Goal: Transaction & Acquisition: Purchase product/service

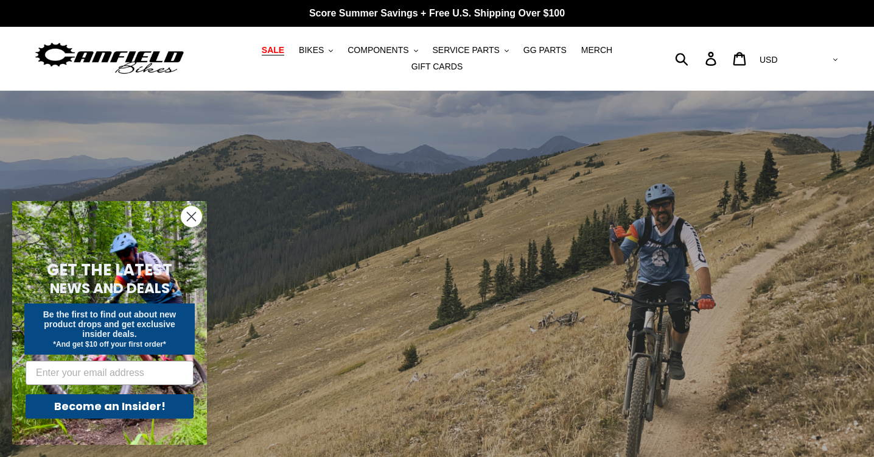
click at [276, 52] on span "SALE" at bounding box center [273, 50] width 23 height 10
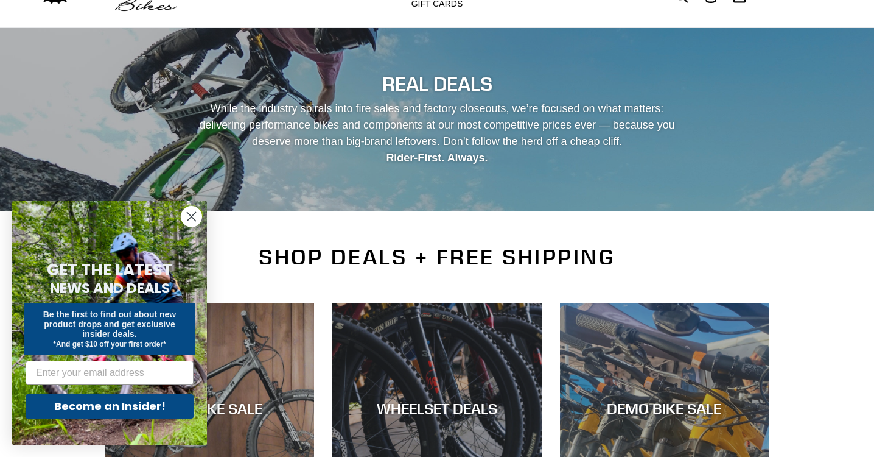
scroll to position [62, 0]
click at [188, 220] on icon "Close dialog" at bounding box center [192, 216] width 9 height 9
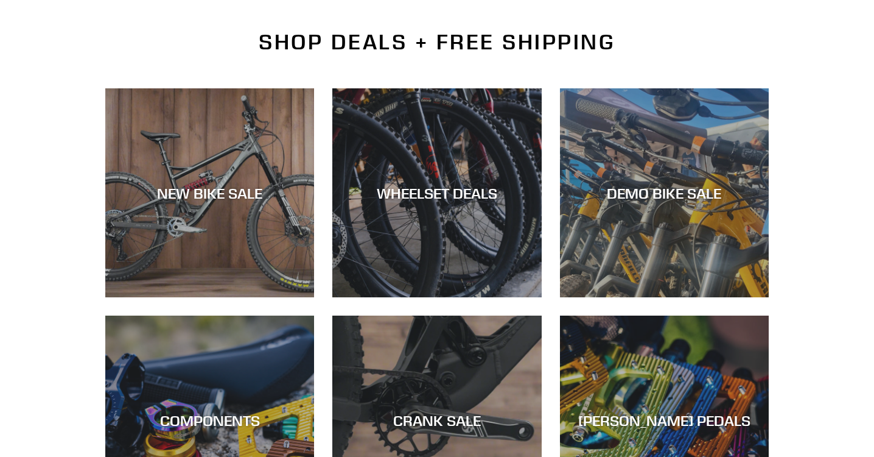
scroll to position [279, 0]
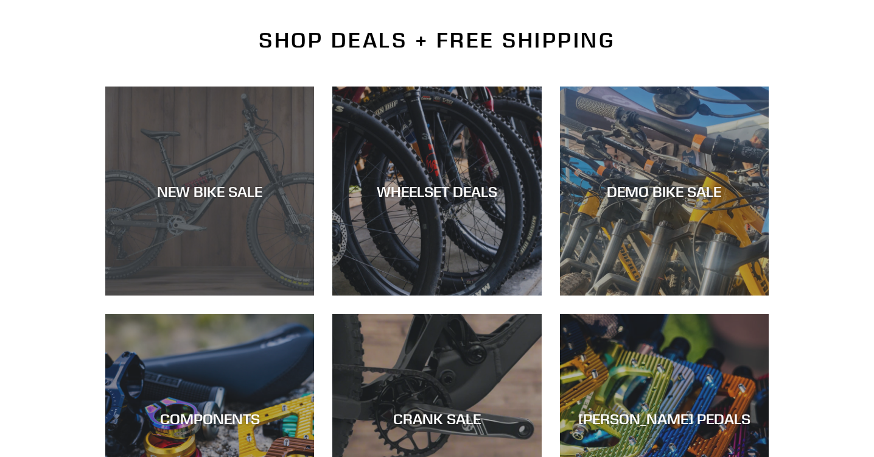
click at [227, 198] on div "NEW BIKE SALE" at bounding box center [209, 191] width 209 height 18
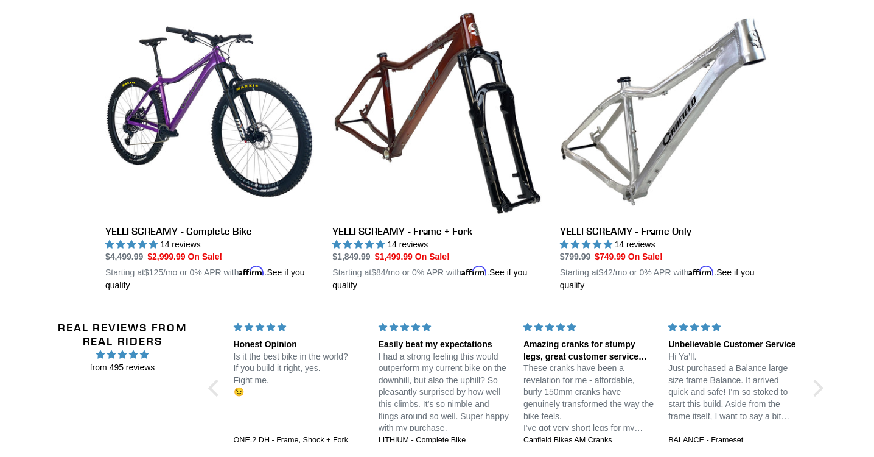
scroll to position [2186, 0]
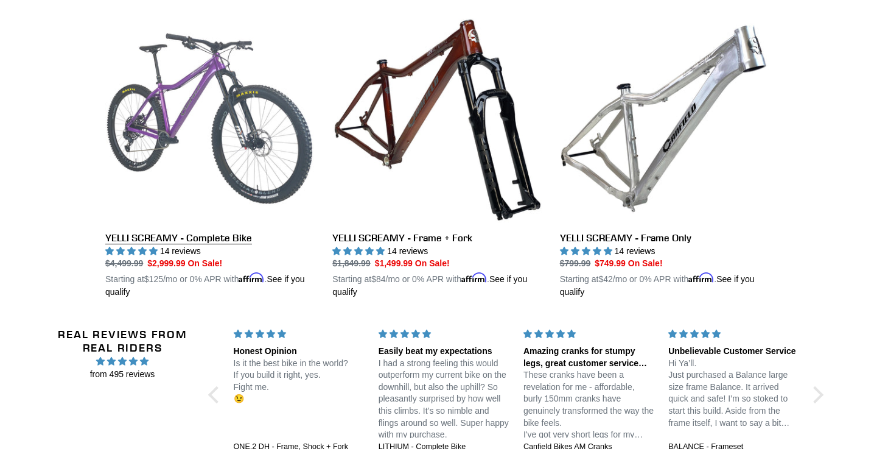
click at [222, 133] on link "YELLI SCREAMY - Complete Bike" at bounding box center [209, 156] width 209 height 285
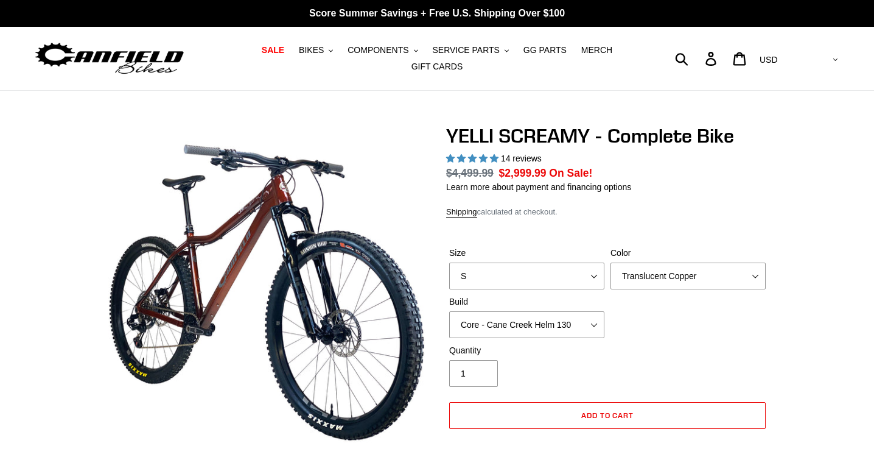
select select "highest-rating"
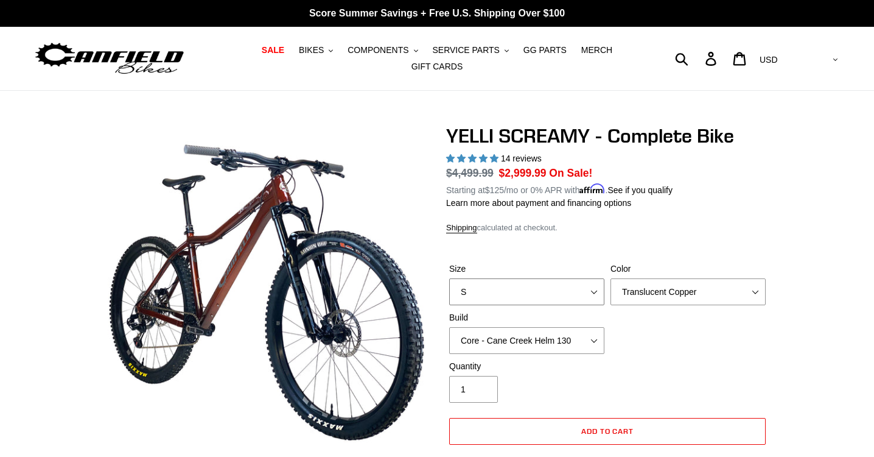
select select "L"
click at [734, 263] on label "Color" at bounding box center [688, 268] width 155 height 13
click at [734, 278] on select "Translucent Copper Purple Haze Raw" at bounding box center [688, 291] width 155 height 27
select select "Core - Fox 34 SL Factory Grip X 130"
click at [678, 361] on div "Quantity 1" at bounding box center [607, 384] width 323 height 49
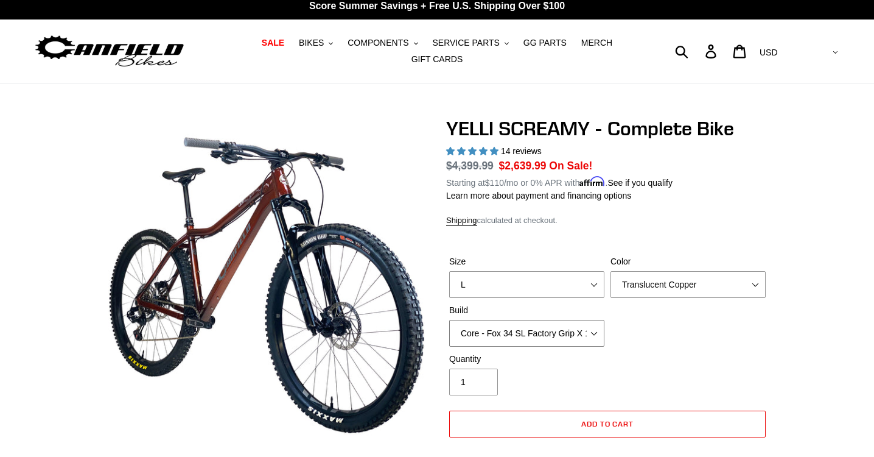
scroll to position [18, 0]
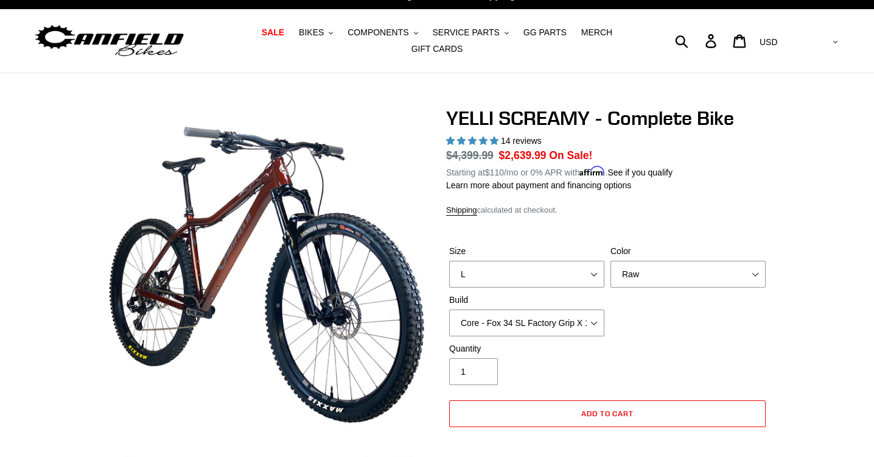
click at [729, 313] on div "Size S M L XL Color Translucent Copper Purple Haze Raw Build Core - Cane Creek …" at bounding box center [607, 293] width 323 height 97
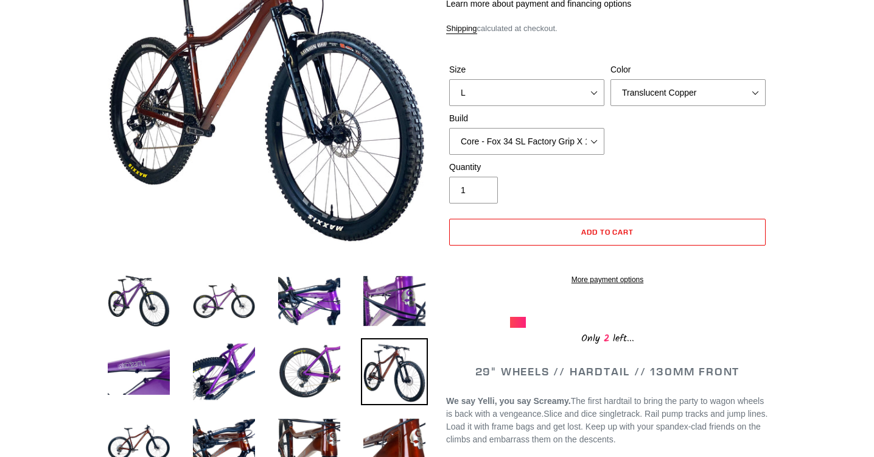
scroll to position [191, 0]
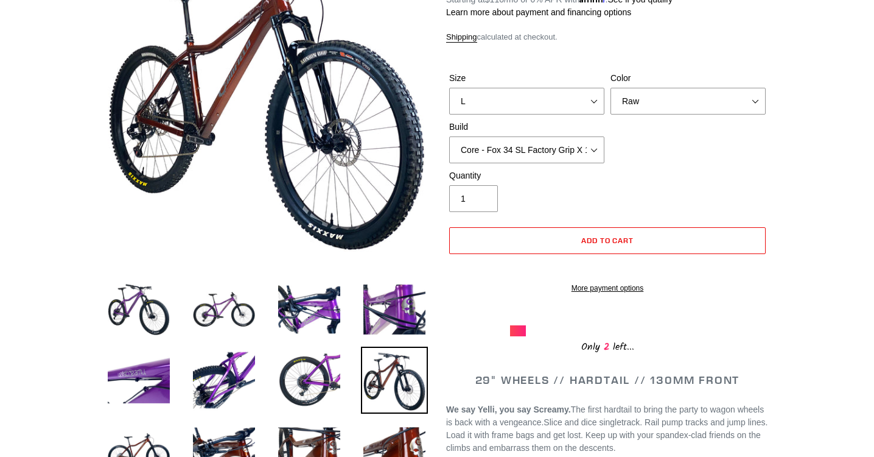
click at [734, 169] on div "Quantity 1" at bounding box center [607, 193] width 323 height 49
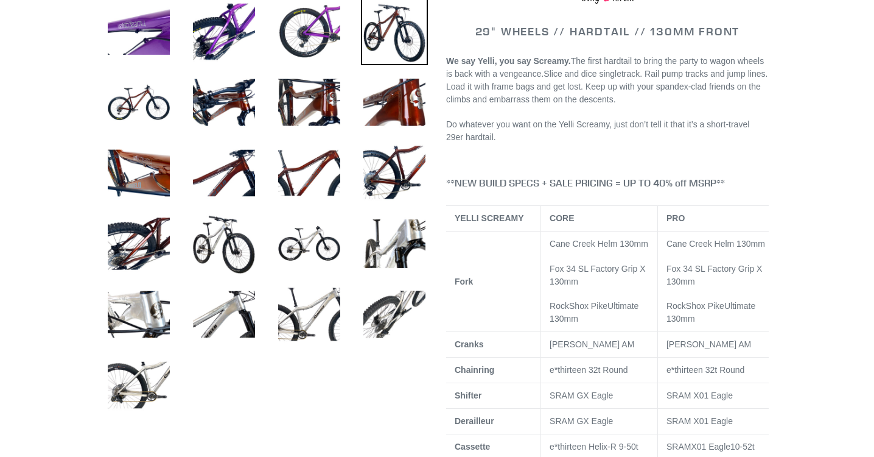
scroll to position [541, 0]
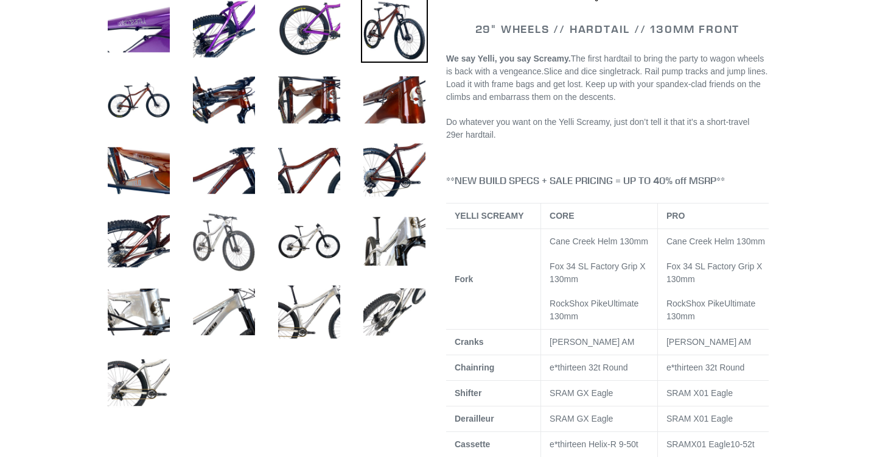
click at [252, 243] on img at bounding box center [224, 241] width 67 height 67
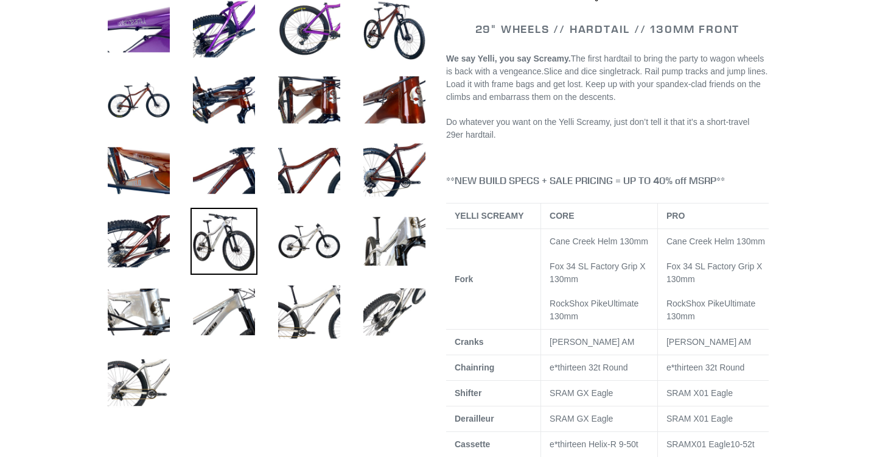
click at [246, 248] on img at bounding box center [224, 241] width 67 height 67
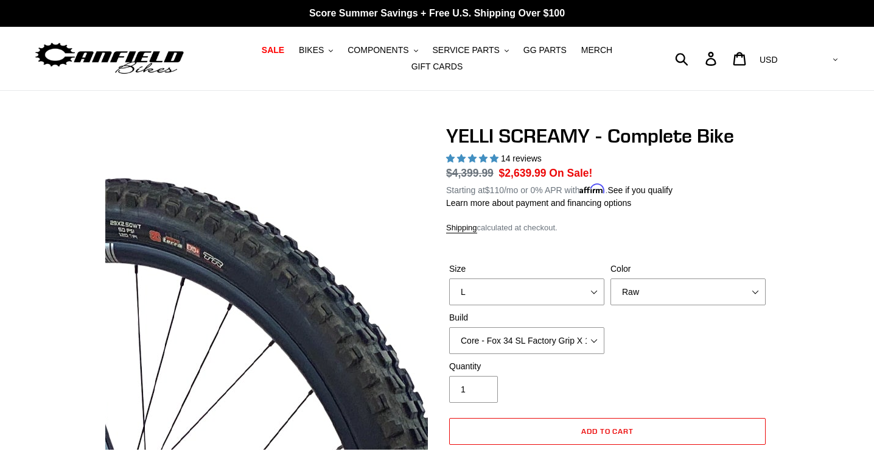
scroll to position [0, 0]
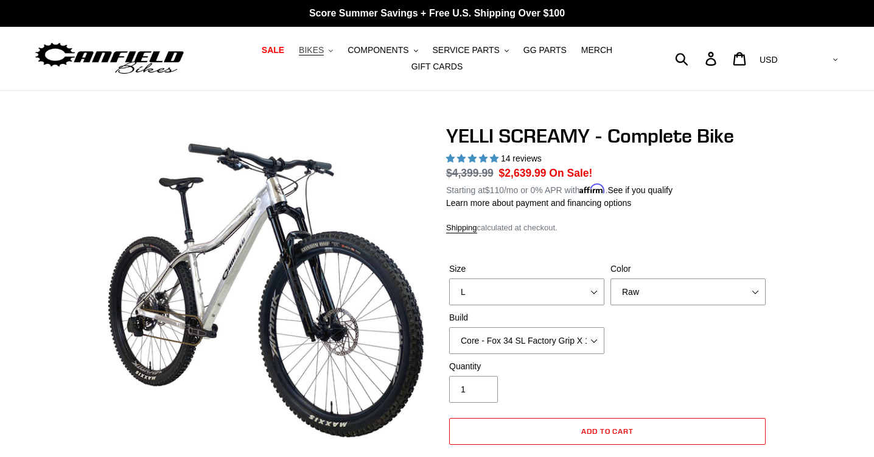
click at [330, 52] on button "BIKES .cls-1{fill:#231f20}" at bounding box center [316, 50] width 46 height 16
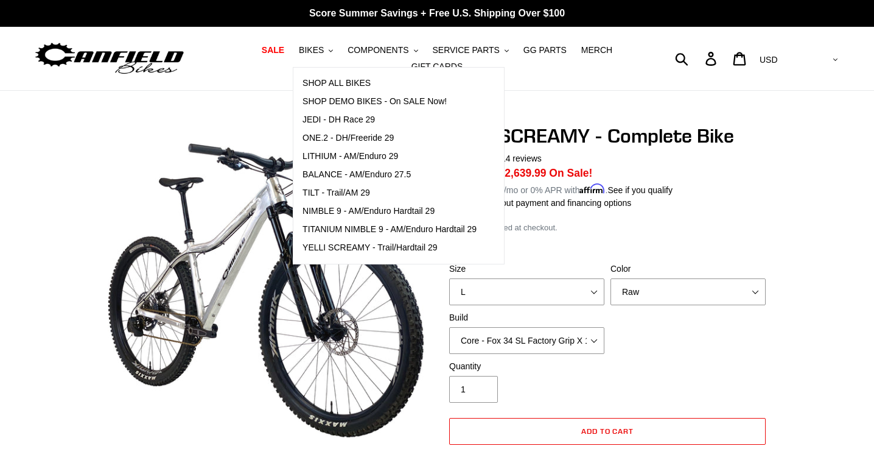
click at [259, 85] on nav "SALE BIKES .cls-1{fill:#231f20} SHOP ALL BIKES SHOP DEMO BIKES - On SALE Now! J…" at bounding box center [438, 58] width 404 height 63
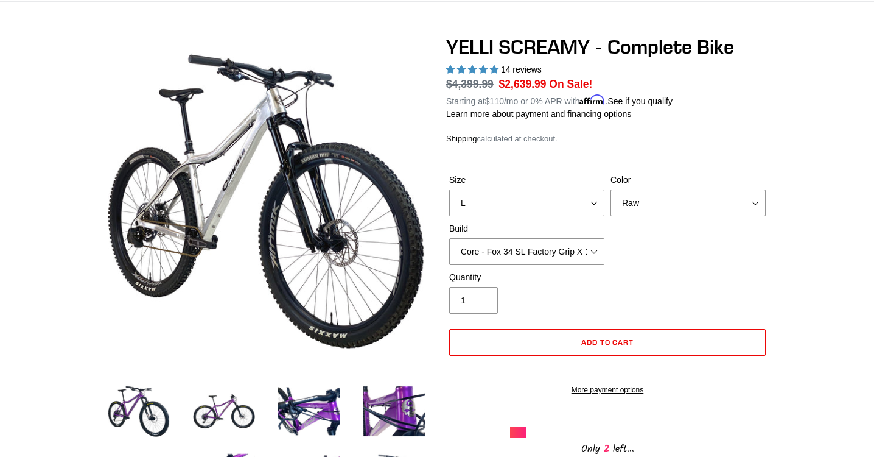
scroll to position [82, 0]
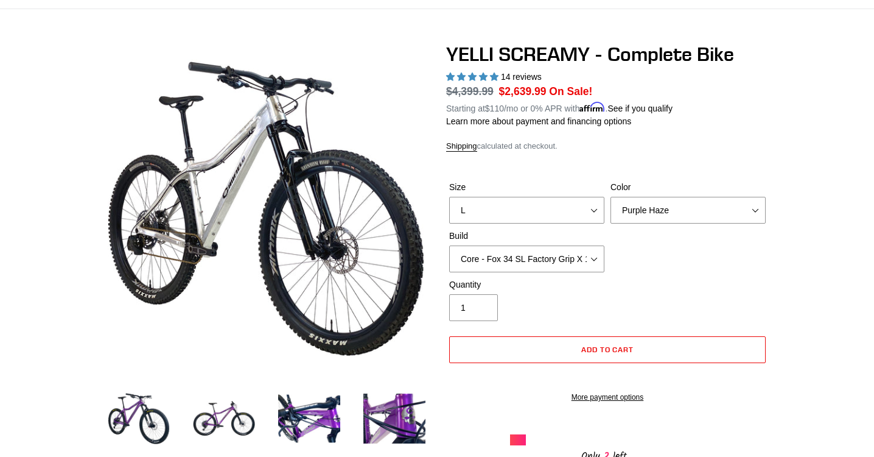
click at [722, 255] on div "Size S M L XL Color Translucent Copper Purple Haze Raw Build Core - Cane Creek …" at bounding box center [607, 229] width 323 height 97
click at [396, 417] on img at bounding box center [394, 418] width 67 height 67
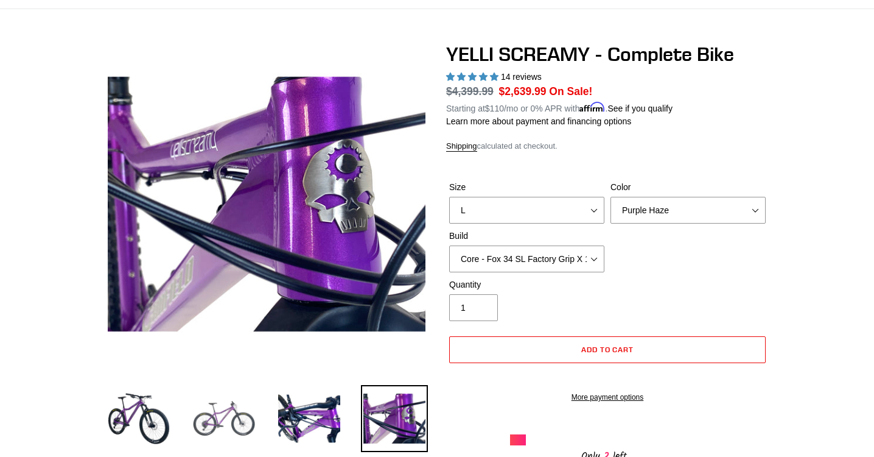
click at [232, 423] on img at bounding box center [224, 418] width 67 height 67
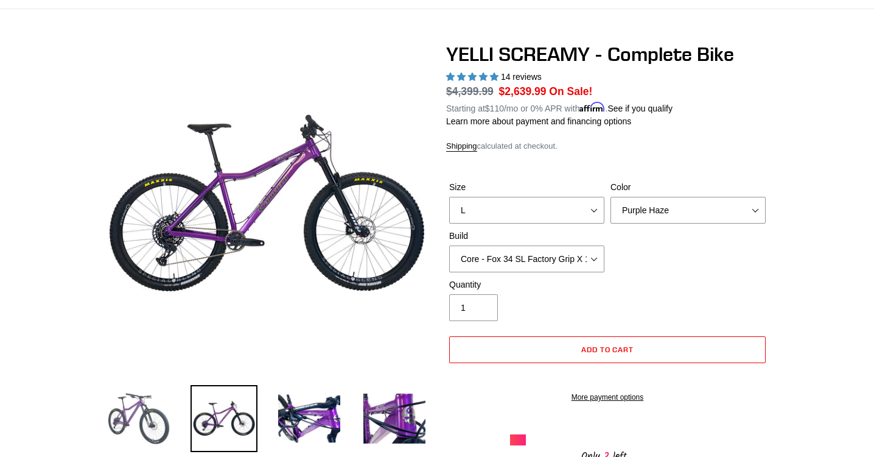
click at [167, 431] on img at bounding box center [138, 418] width 67 height 67
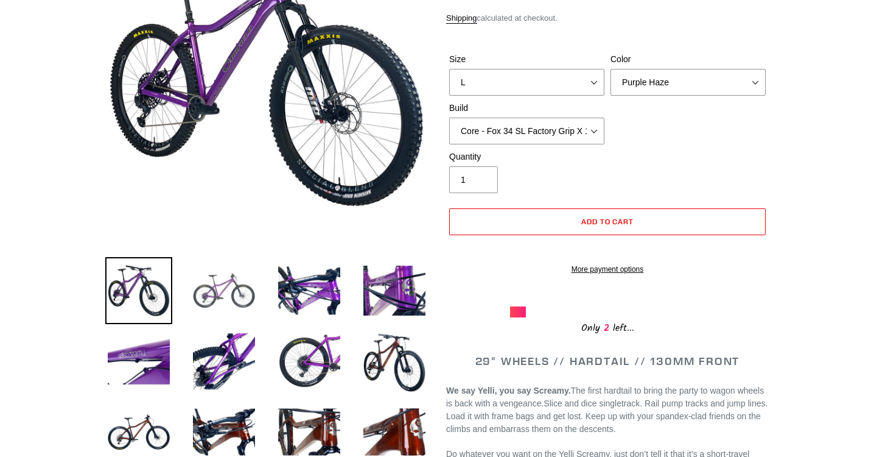
scroll to position [223, 0]
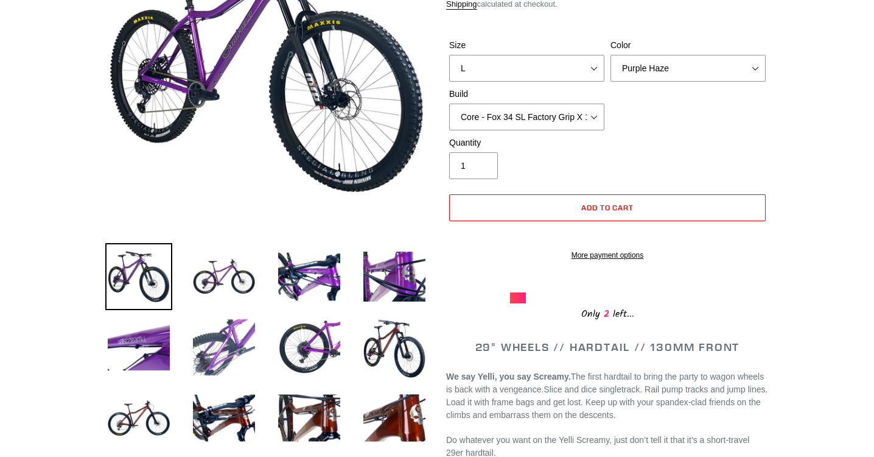
click at [230, 351] on img at bounding box center [224, 347] width 67 height 67
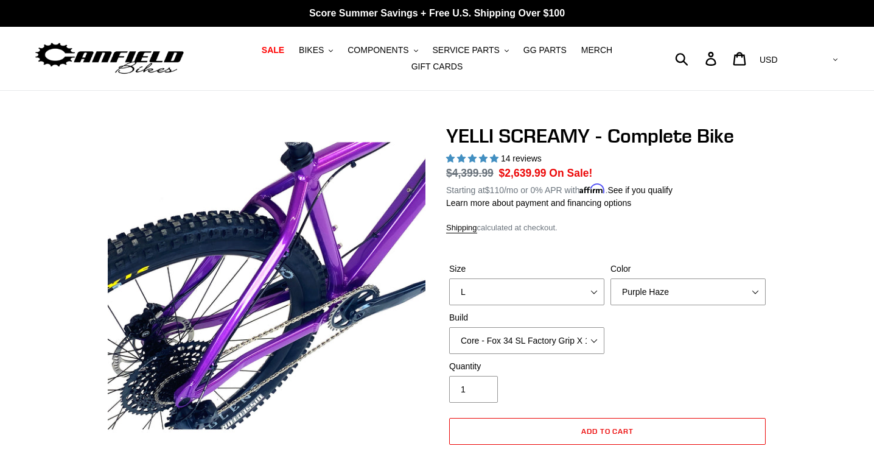
scroll to position [0, 0]
select select "Translucent Copper"
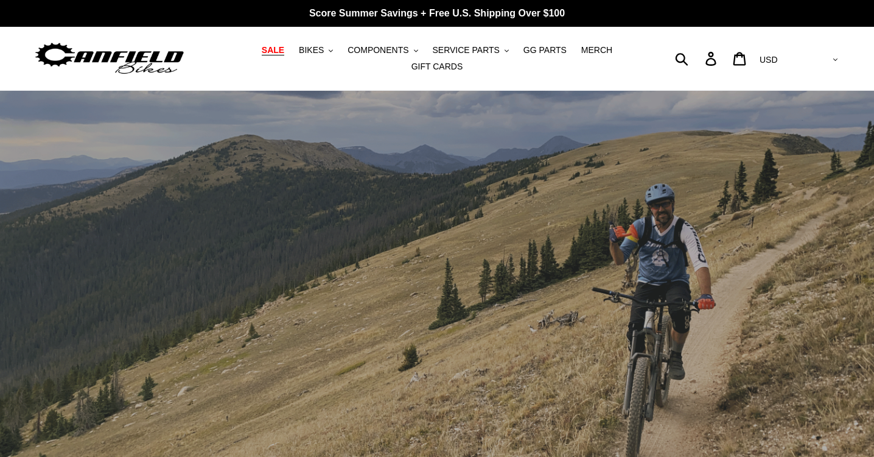
click at [284, 54] on span "SALE" at bounding box center [273, 50] width 23 height 10
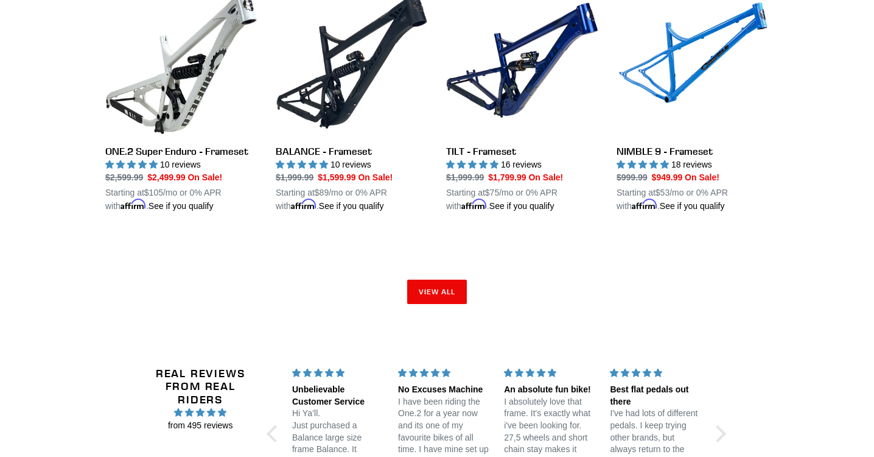
scroll to position [1941, 0]
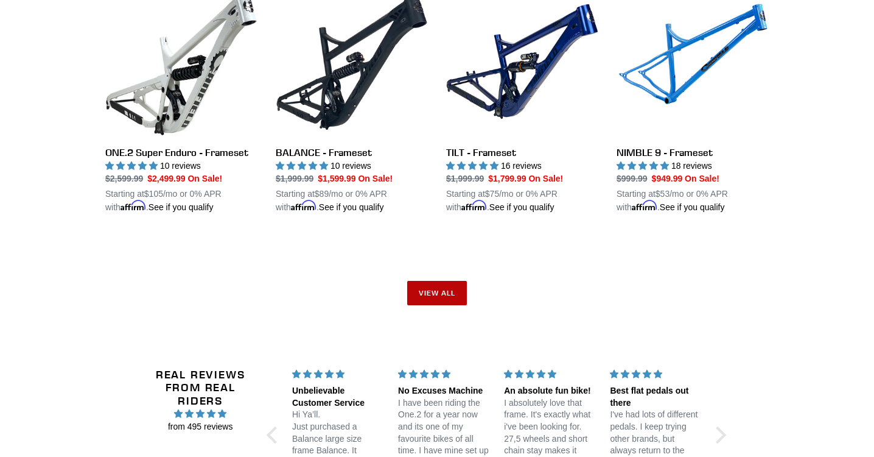
click at [437, 286] on link "View all" at bounding box center [437, 293] width 60 height 24
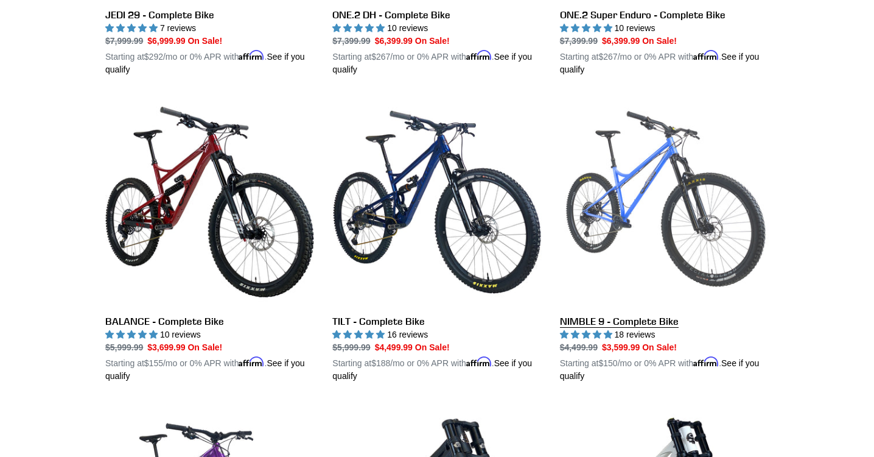
scroll to position [564, 0]
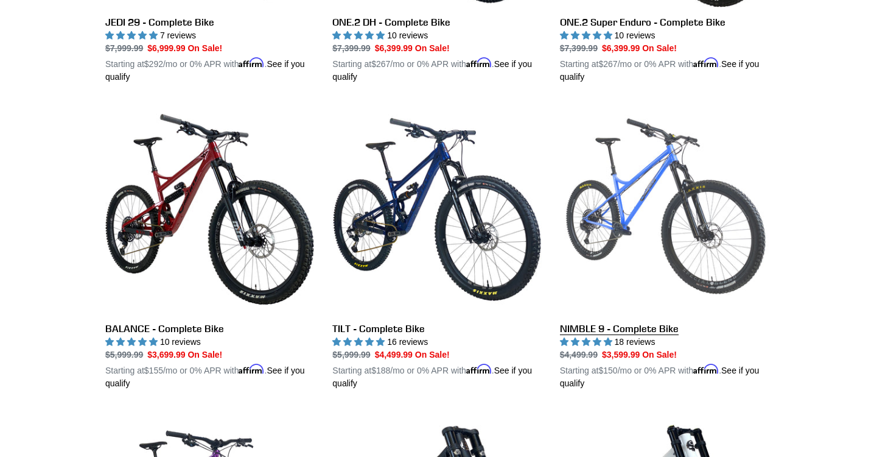
click at [649, 223] on link "NIMBLE 9 - Complete Bike" at bounding box center [664, 247] width 209 height 285
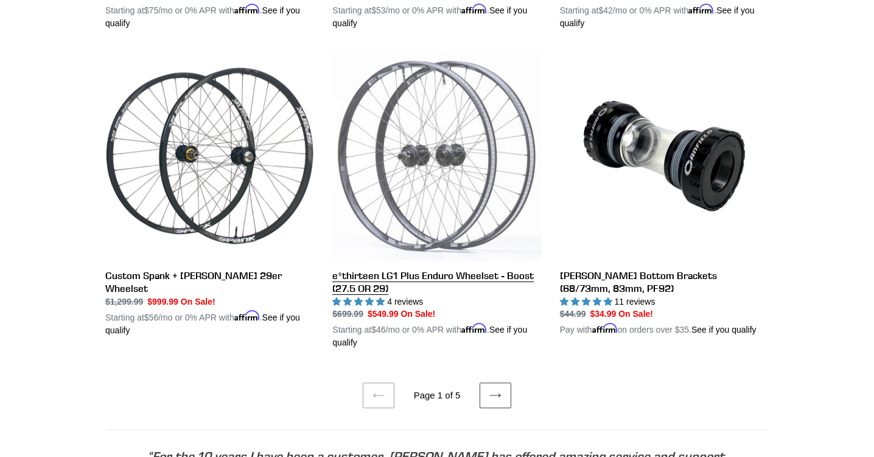
scroll to position [2421, 0]
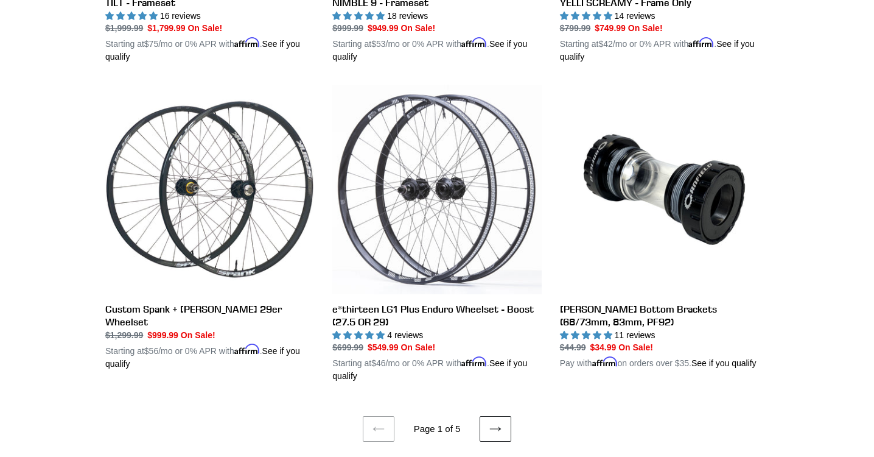
click at [500, 423] on icon at bounding box center [495, 429] width 12 height 12
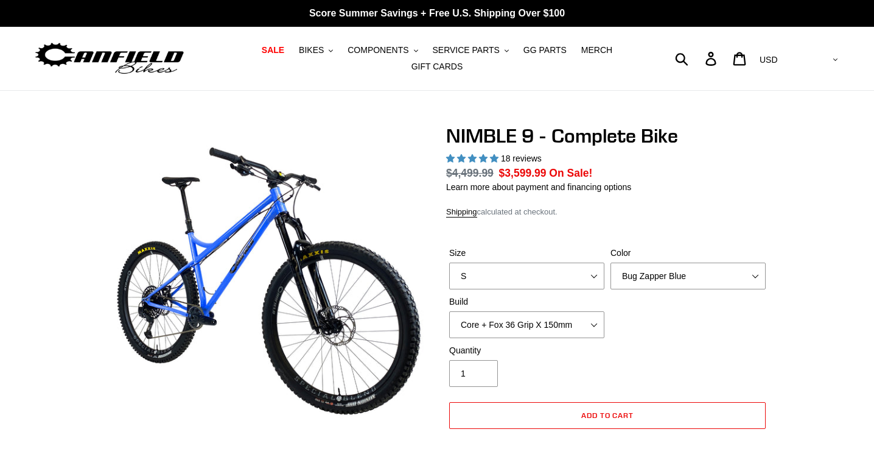
select select "highest-rating"
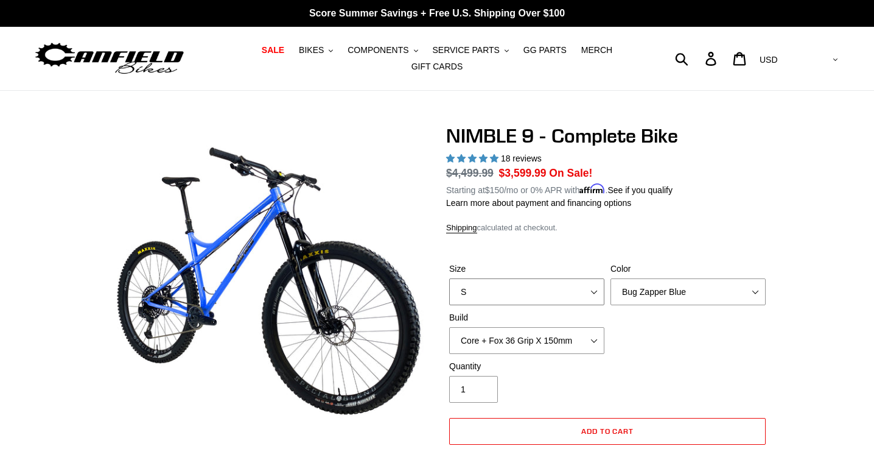
select select "L"
click at [740, 340] on div "Size S M L XL Color Bug Zapper Blue Purple Haze - Sold Out Galaxy Black Build C…" at bounding box center [607, 310] width 323 height 97
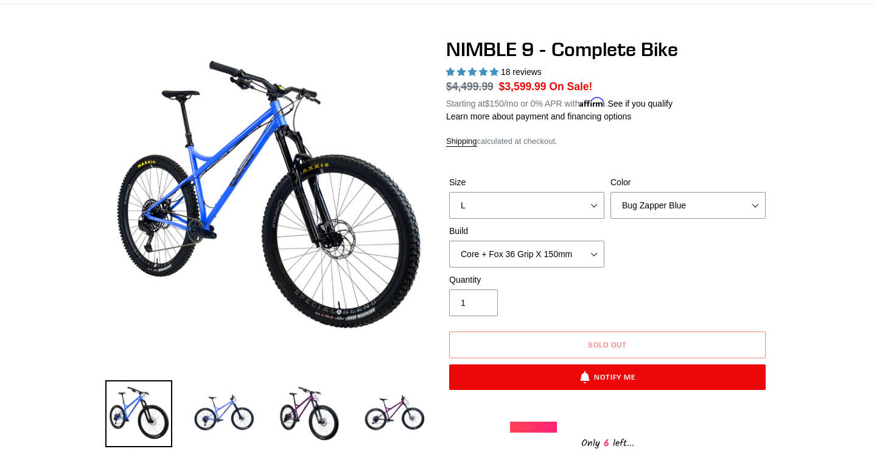
scroll to position [51, 0]
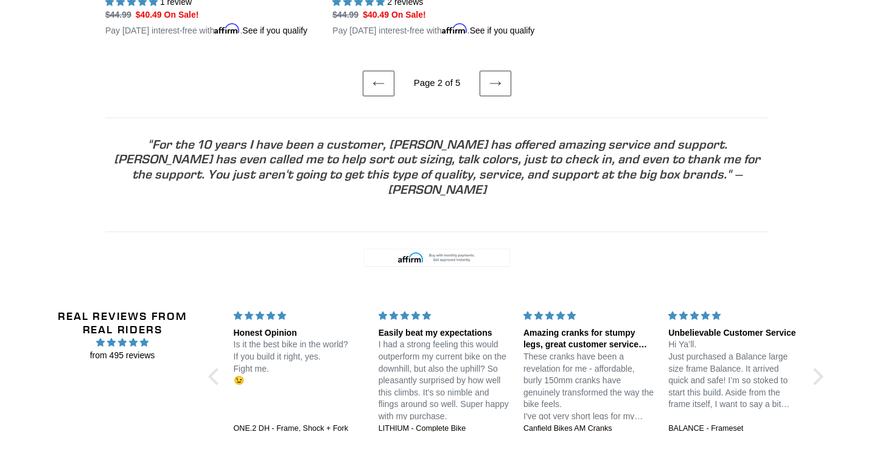
scroll to position [2738, 0]
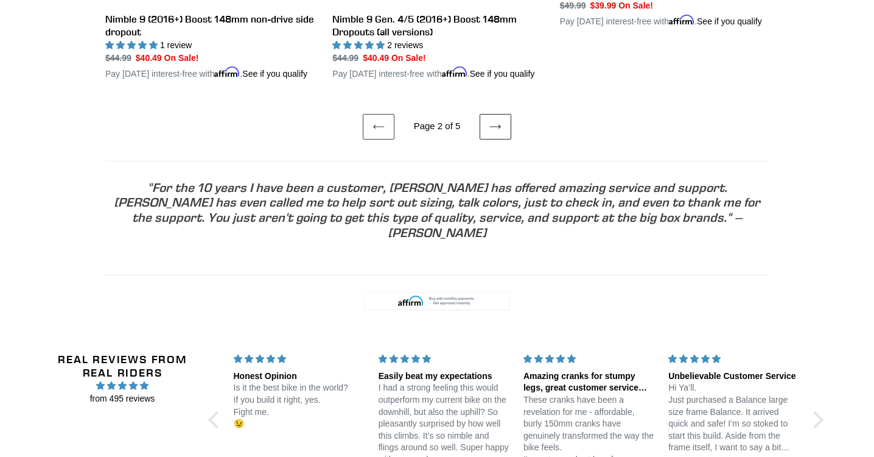
click at [497, 133] on icon at bounding box center [495, 127] width 12 height 12
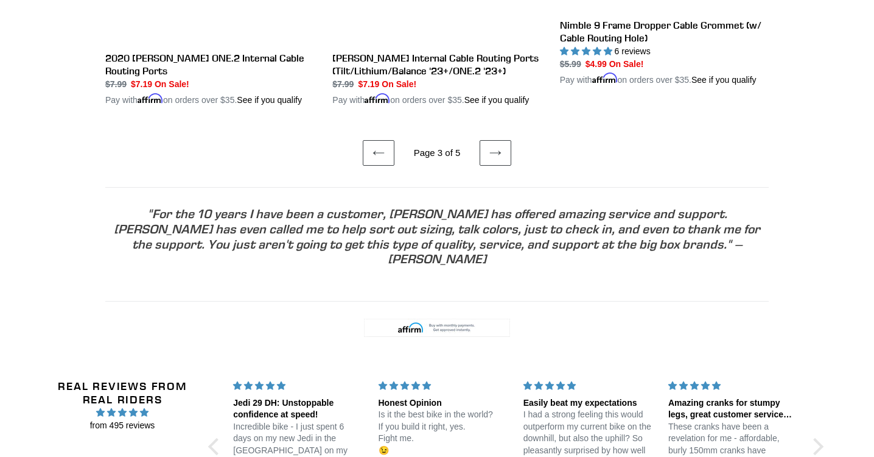
scroll to position [2601, 0]
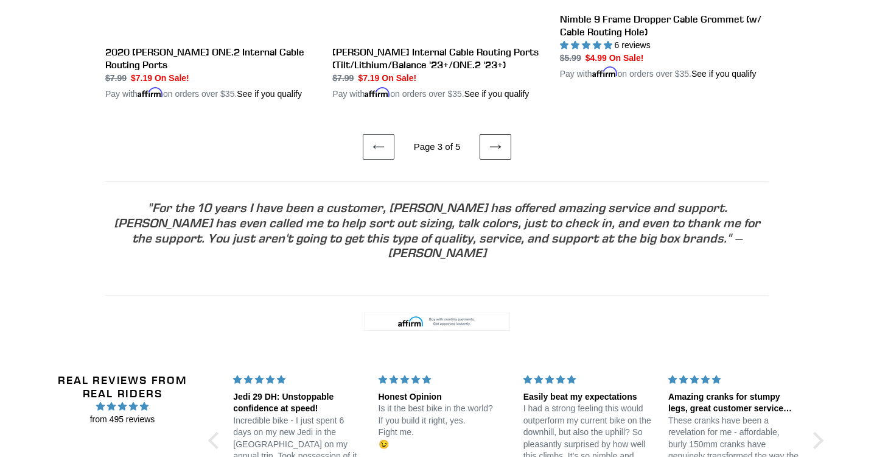
click at [507, 160] on link "Next page" at bounding box center [496, 147] width 32 height 26
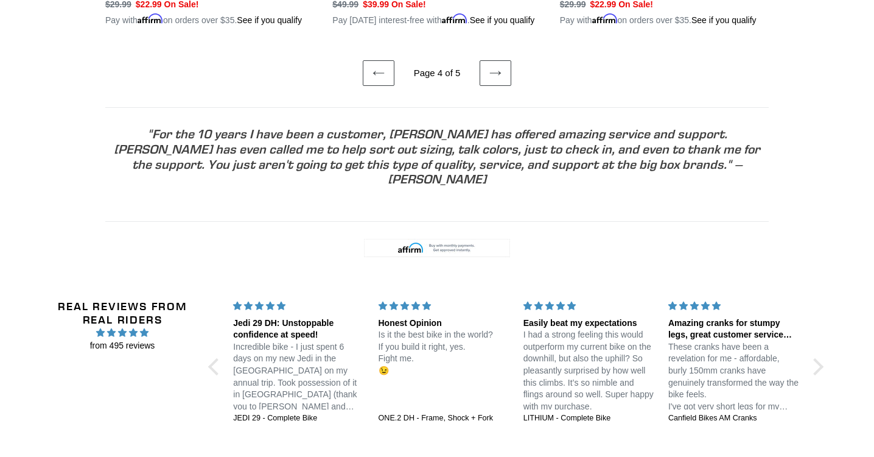
scroll to position [2564, 0]
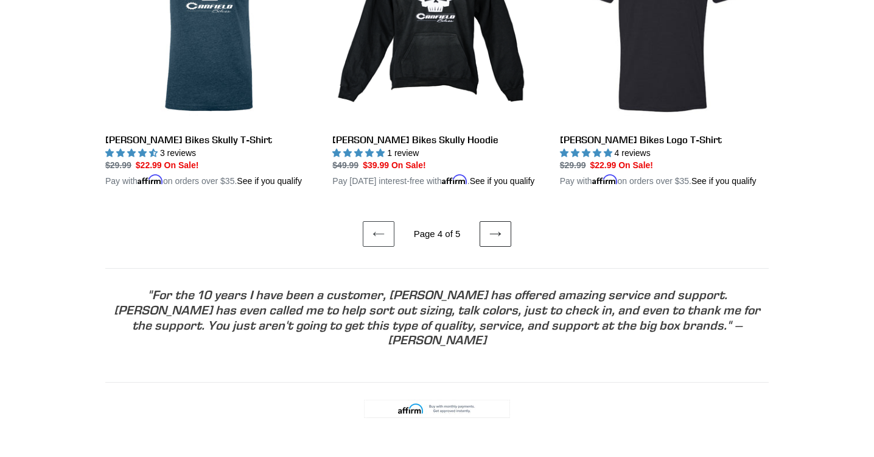
click at [500, 247] on link "Next page" at bounding box center [496, 234] width 32 height 26
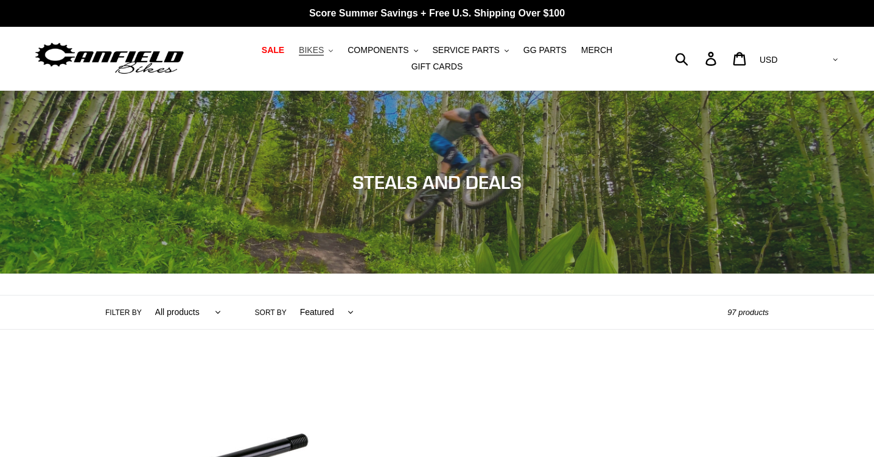
click at [329, 47] on button "BIKES .cls-1{fill:#231f20}" at bounding box center [316, 50] width 46 height 16
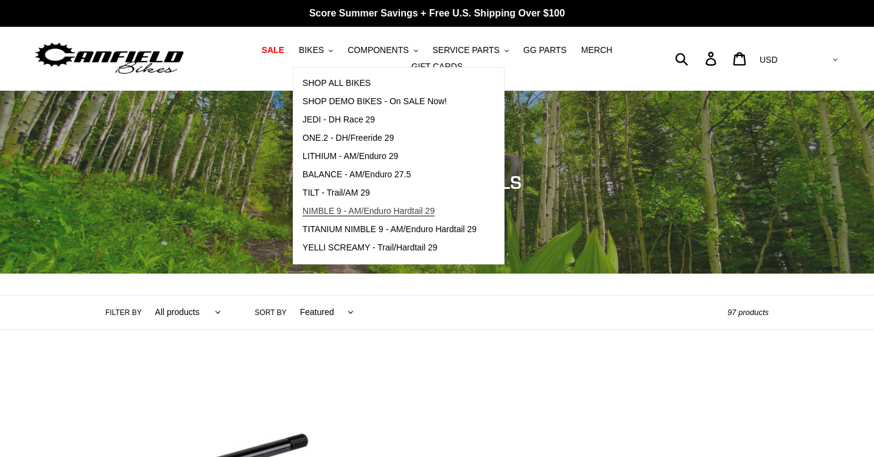
click at [354, 212] on span "NIMBLE 9 - AM/Enduro Hardtail 29" at bounding box center [369, 211] width 132 height 10
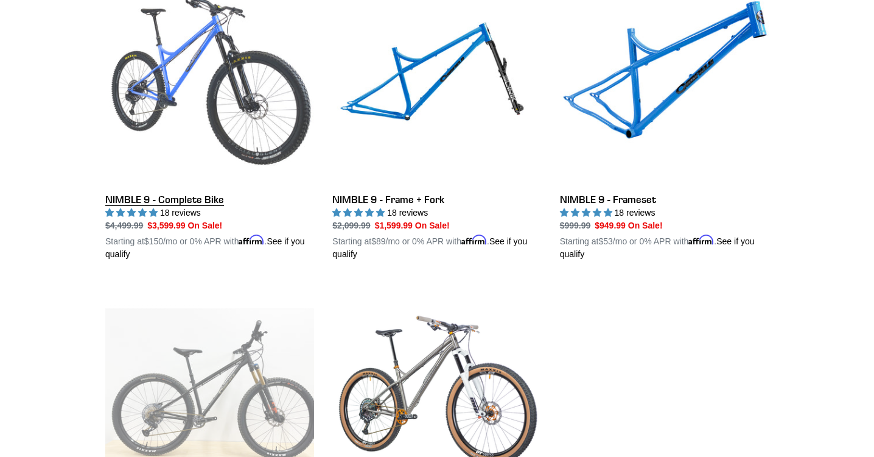
scroll to position [387, 0]
click at [248, 121] on link "NIMBLE 9 - Complete Bike" at bounding box center [209, 118] width 209 height 285
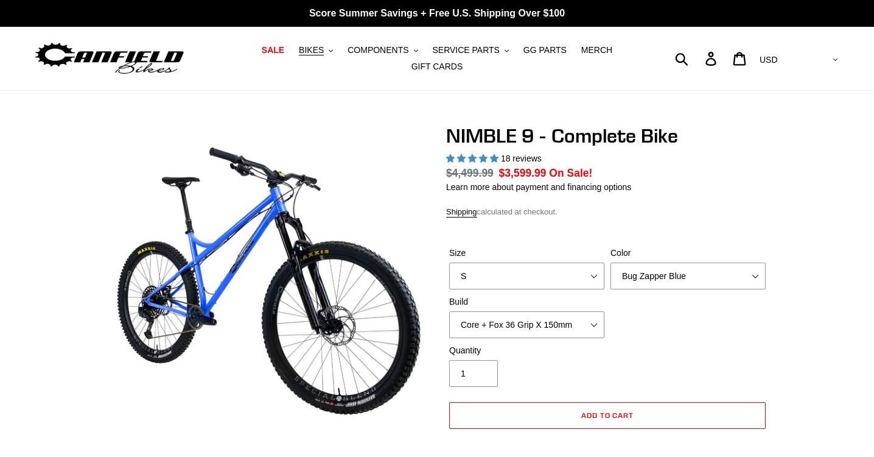
select select "highest-rating"
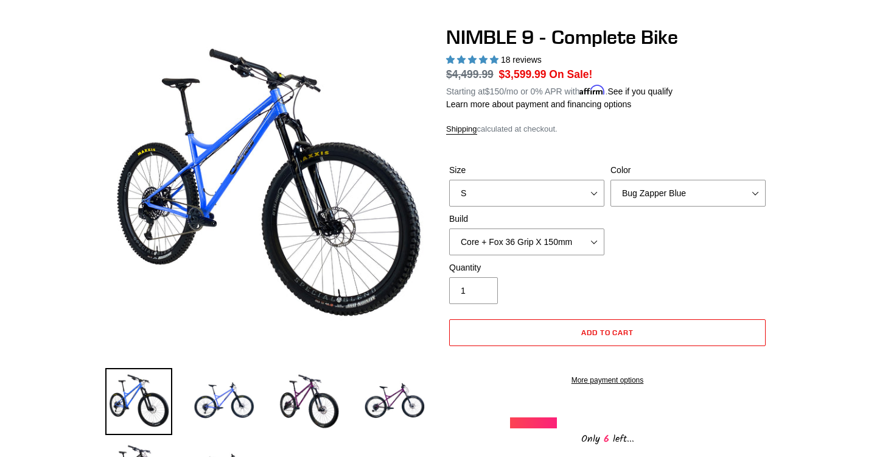
scroll to position [104, 0]
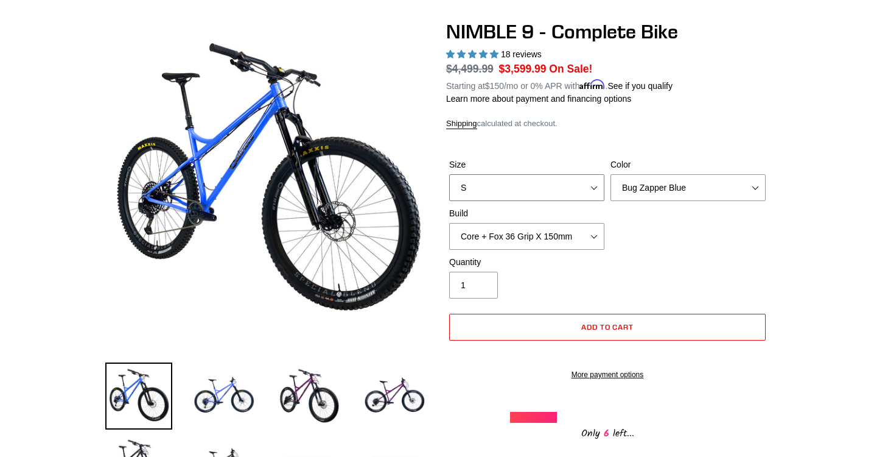
select select "L"
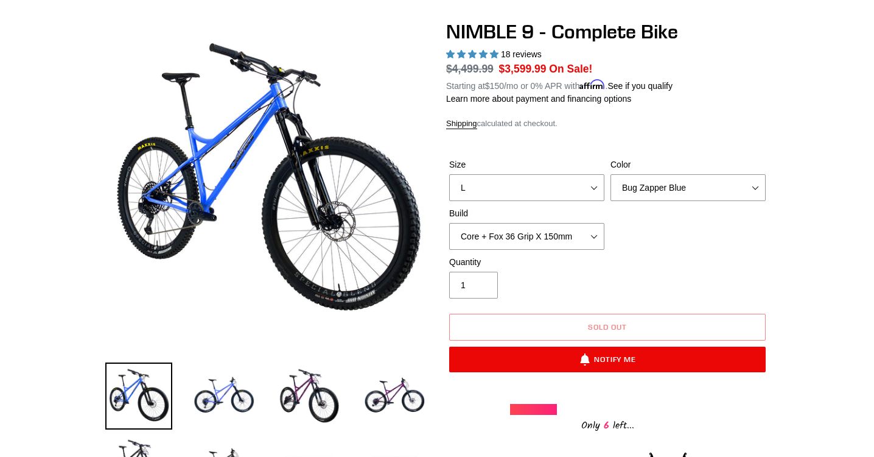
click at [614, 222] on div "Size S M L XL Color Bug Zapper Blue Purple Haze - Sold Out Galaxy Black Build C…" at bounding box center [607, 206] width 323 height 97
click at [628, 234] on div "Size S M L XL Color Bug Zapper Blue Purple Haze - Sold Out Galaxy Black Build C…" at bounding box center [607, 206] width 323 height 97
select select "Pro + Fox 36 Grip X 150mm"
click at [641, 235] on div "Size S M L XL Color Bug Zapper Blue Purple Haze - Sold Out Galaxy Black Build C…" at bounding box center [607, 206] width 323 height 97
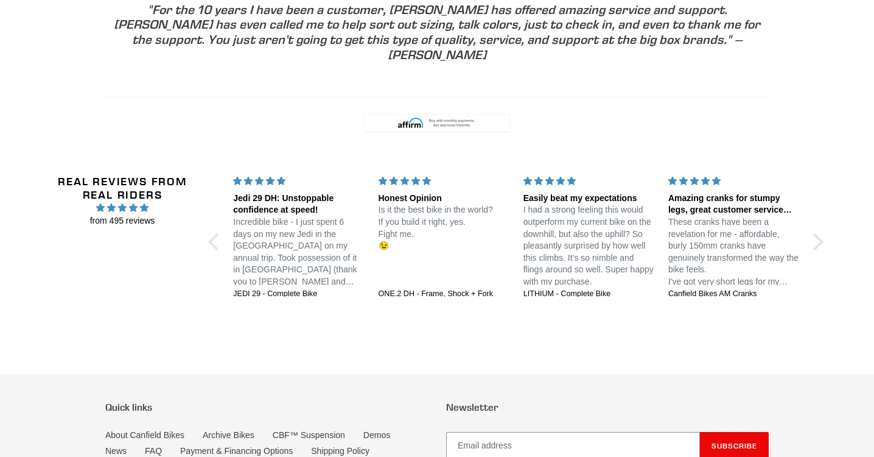
scroll to position [2738, 0]
